Goal: Find specific page/section: Find specific page/section

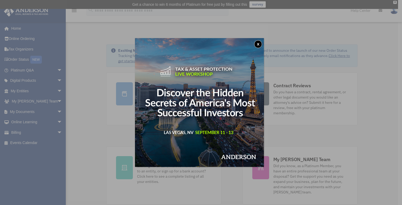
click at [26, 48] on div "x" at bounding box center [201, 102] width 402 height 205
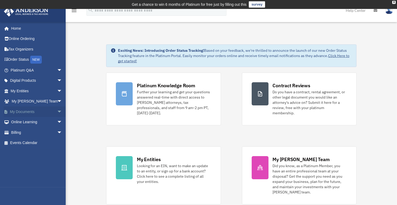
click at [28, 114] on link "My Documents arrow_drop_down" at bounding box center [37, 111] width 67 height 11
click at [57, 110] on span "arrow_drop_down" at bounding box center [62, 111] width 11 height 11
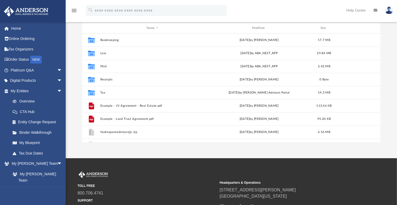
scroll to position [67, 0]
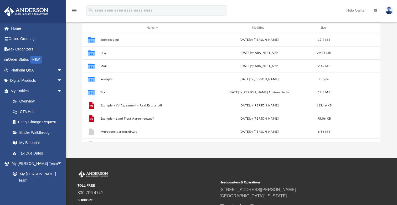
drag, startPoint x: 381, startPoint y: 110, endPoint x: 384, endPoint y: 126, distance: 16.6
click at [384, 126] on div "Difficulty viewing your box folder? You can also access your account directly o…" at bounding box center [232, 58] width 332 height 168
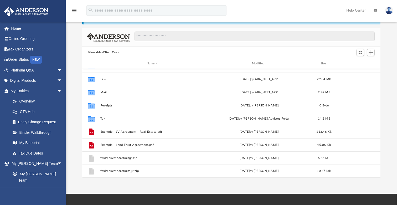
scroll to position [32, 0]
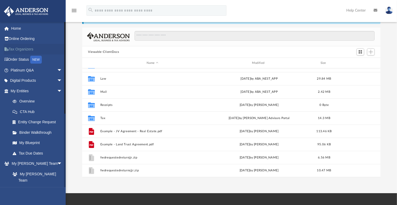
click at [19, 50] on link "Tax Organizers" at bounding box center [37, 49] width 67 height 11
